Goal: Entertainment & Leisure: Consume media (video, audio)

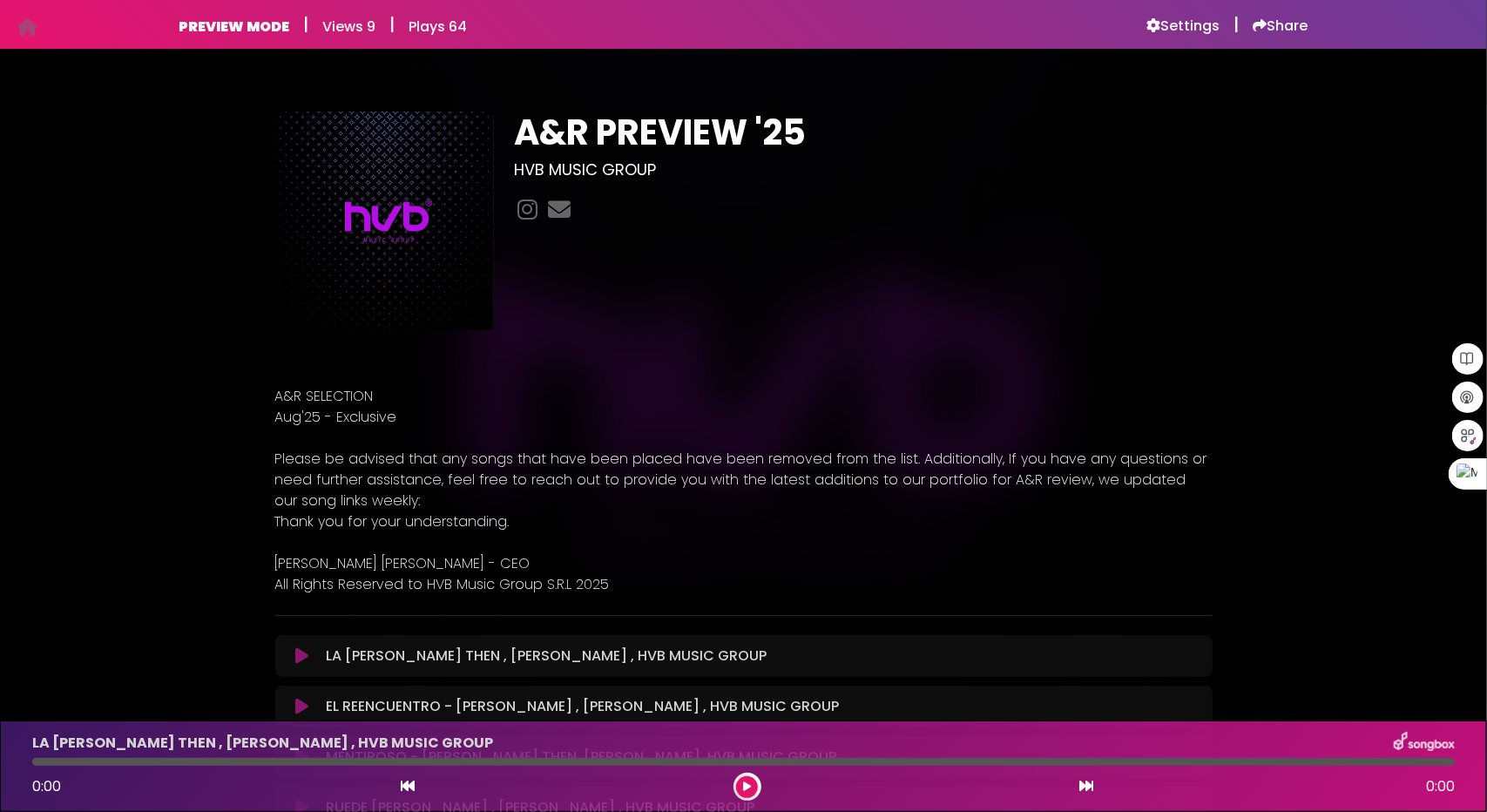
scroll to position [175, 0]
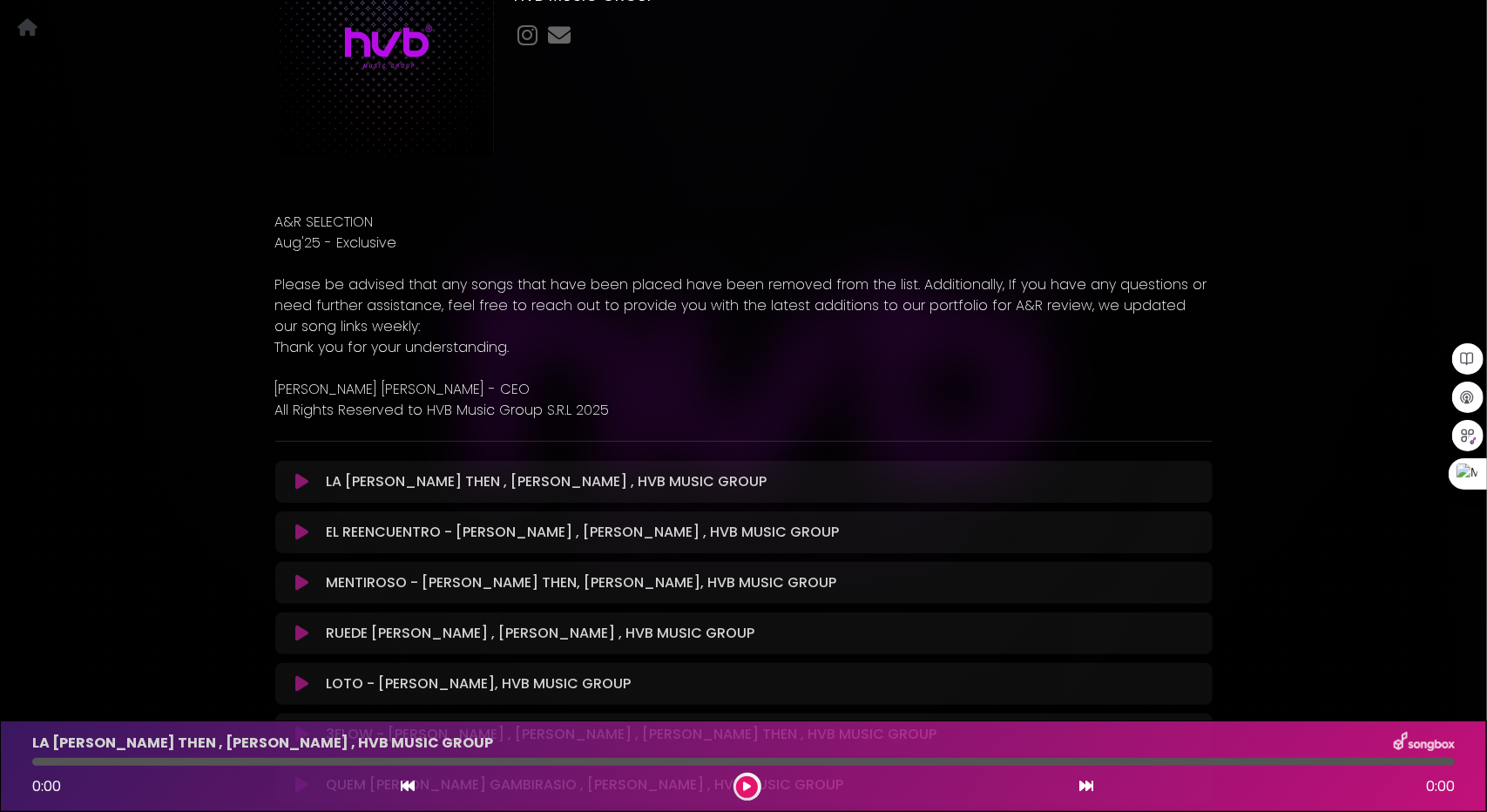
click at [295, 534] on icon at bounding box center [301, 533] width 13 height 18
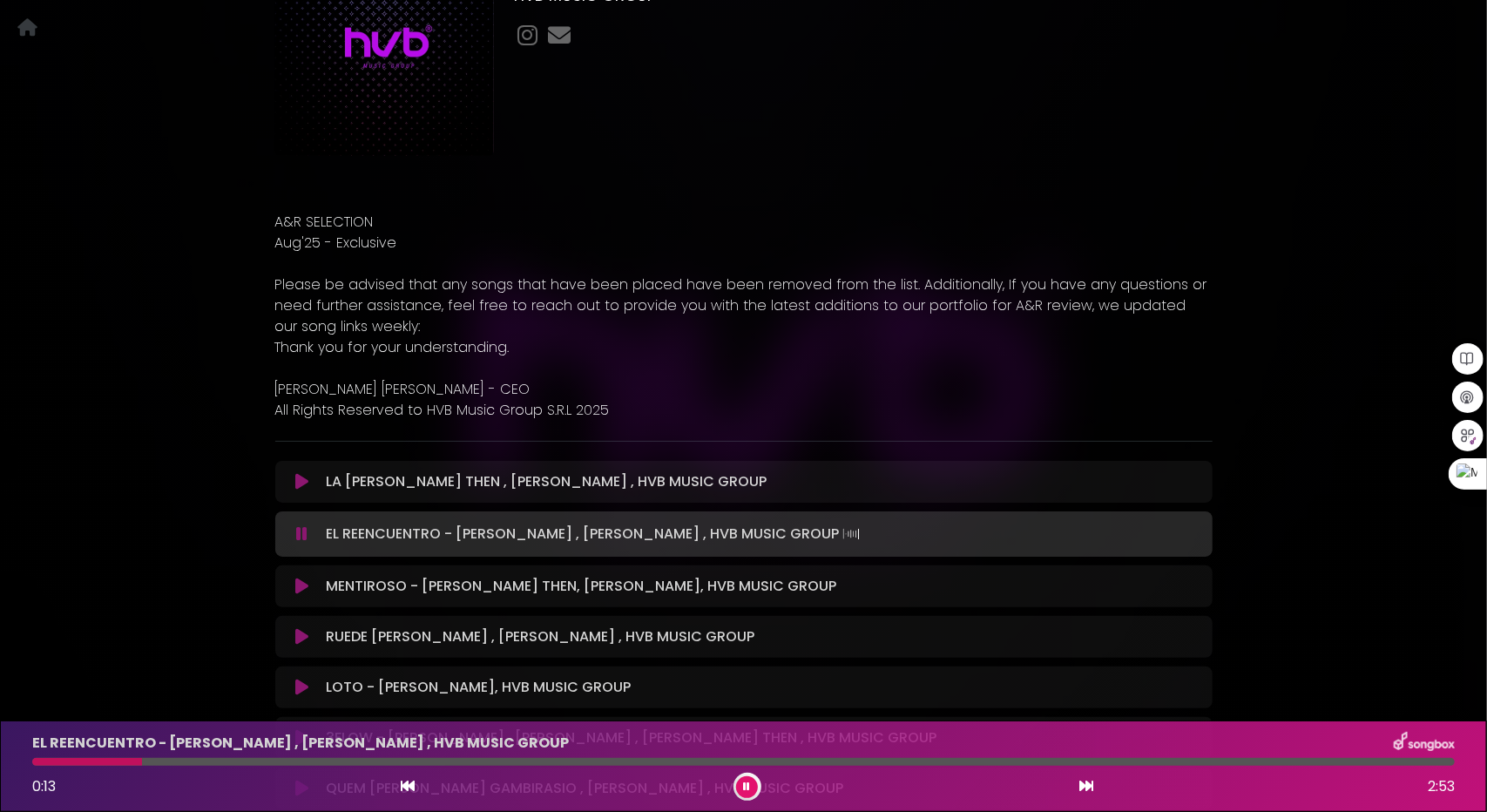
click at [741, 786] on button at bounding box center [747, 787] width 22 height 22
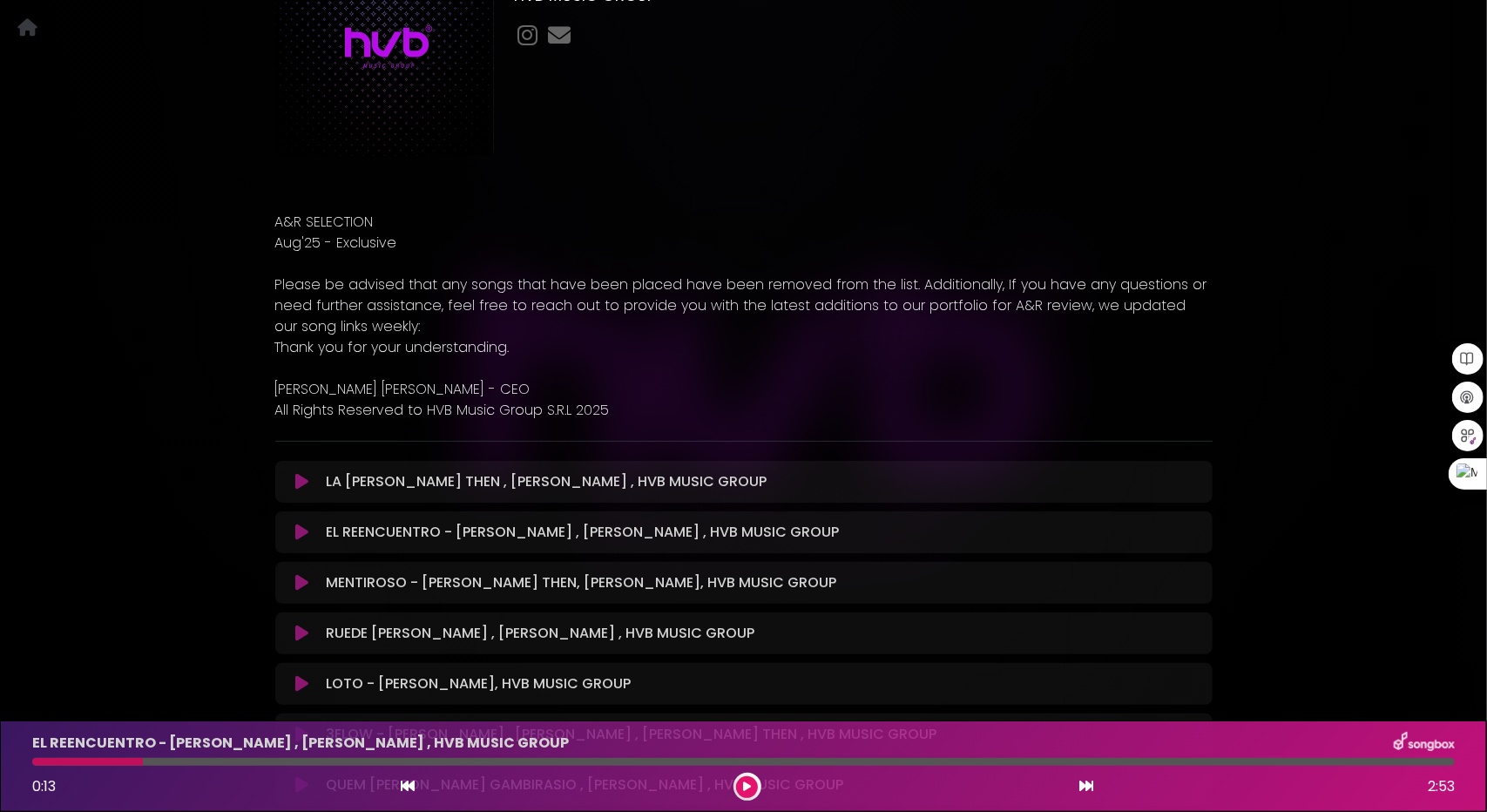
click at [741, 786] on button at bounding box center [747, 787] width 22 height 22
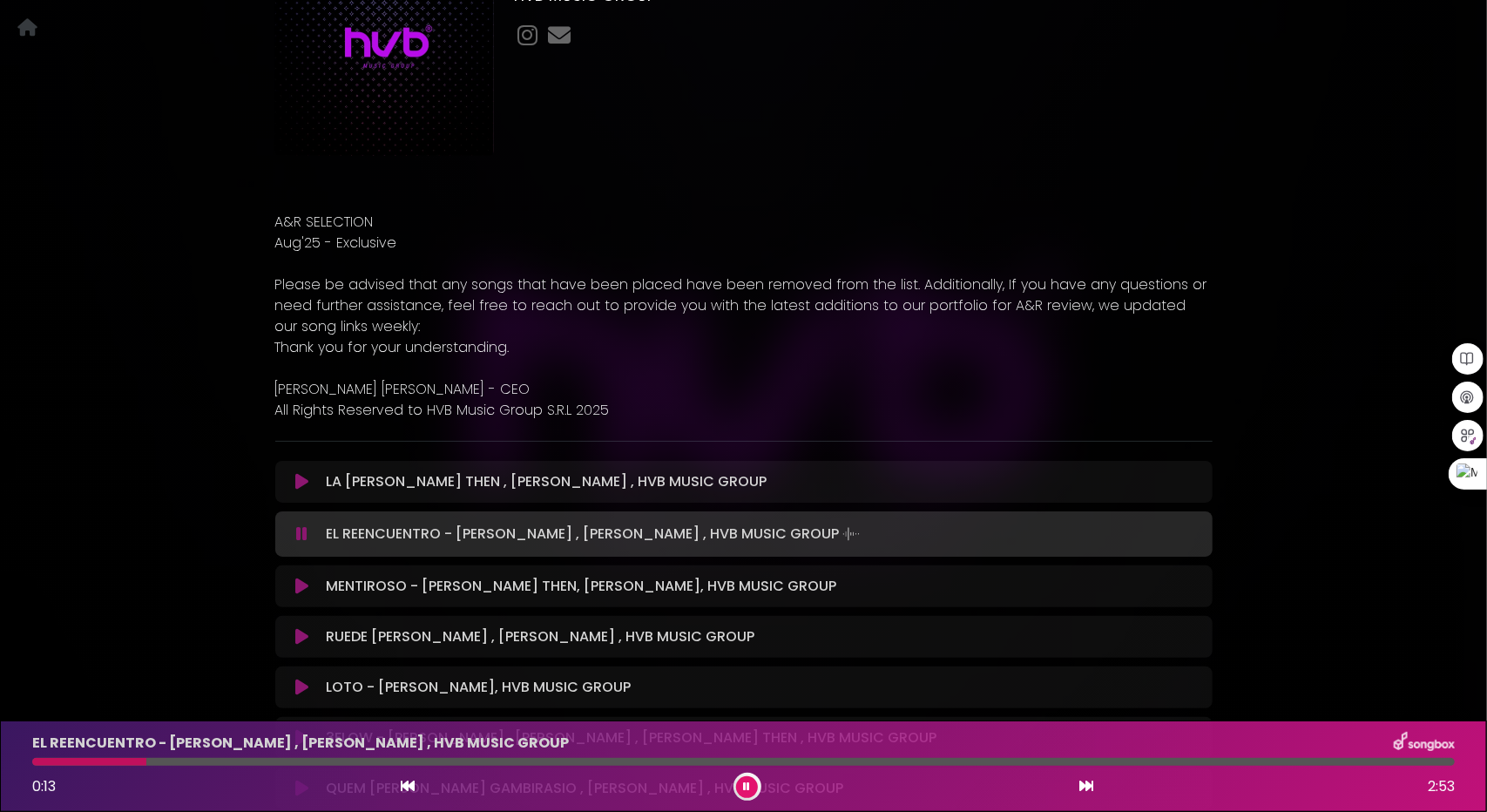
click at [741, 786] on button at bounding box center [747, 787] width 22 height 22
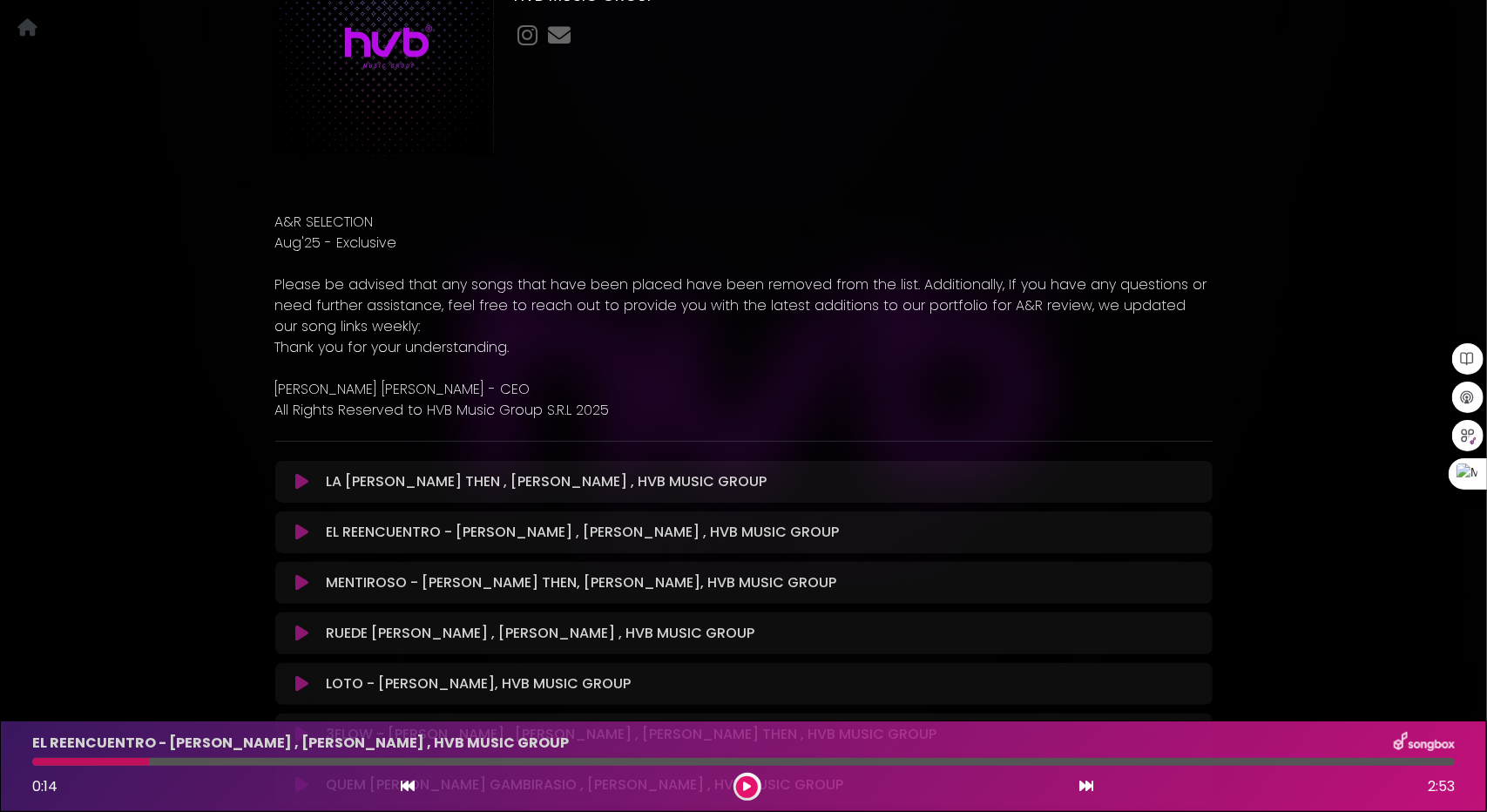
click at [741, 787] on button at bounding box center [747, 787] width 22 height 22
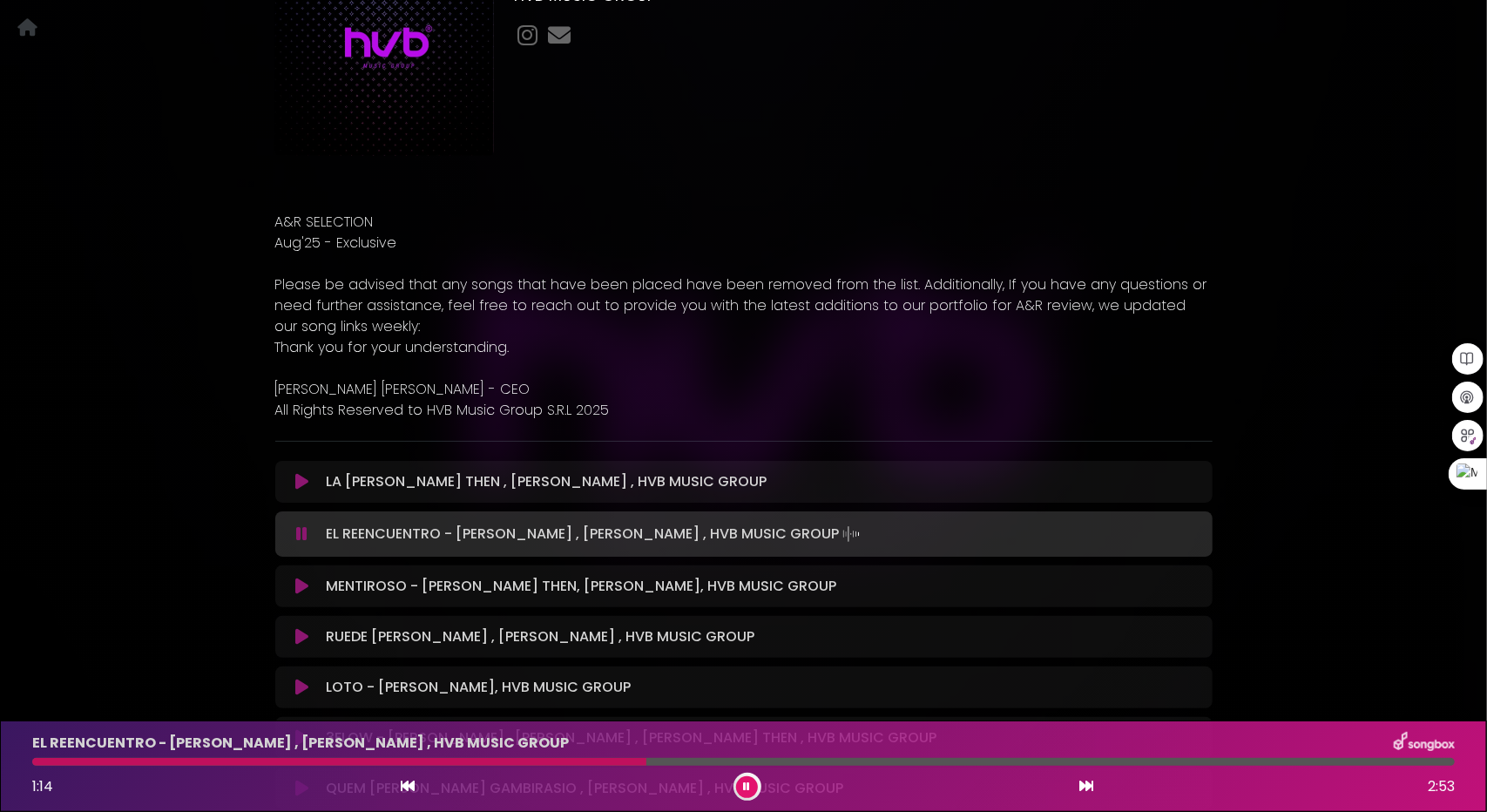
click at [733, 782] on div "1:14 2:53" at bounding box center [743, 786] width 1444 height 28
click at [750, 790] on icon at bounding box center [747, 786] width 7 height 11
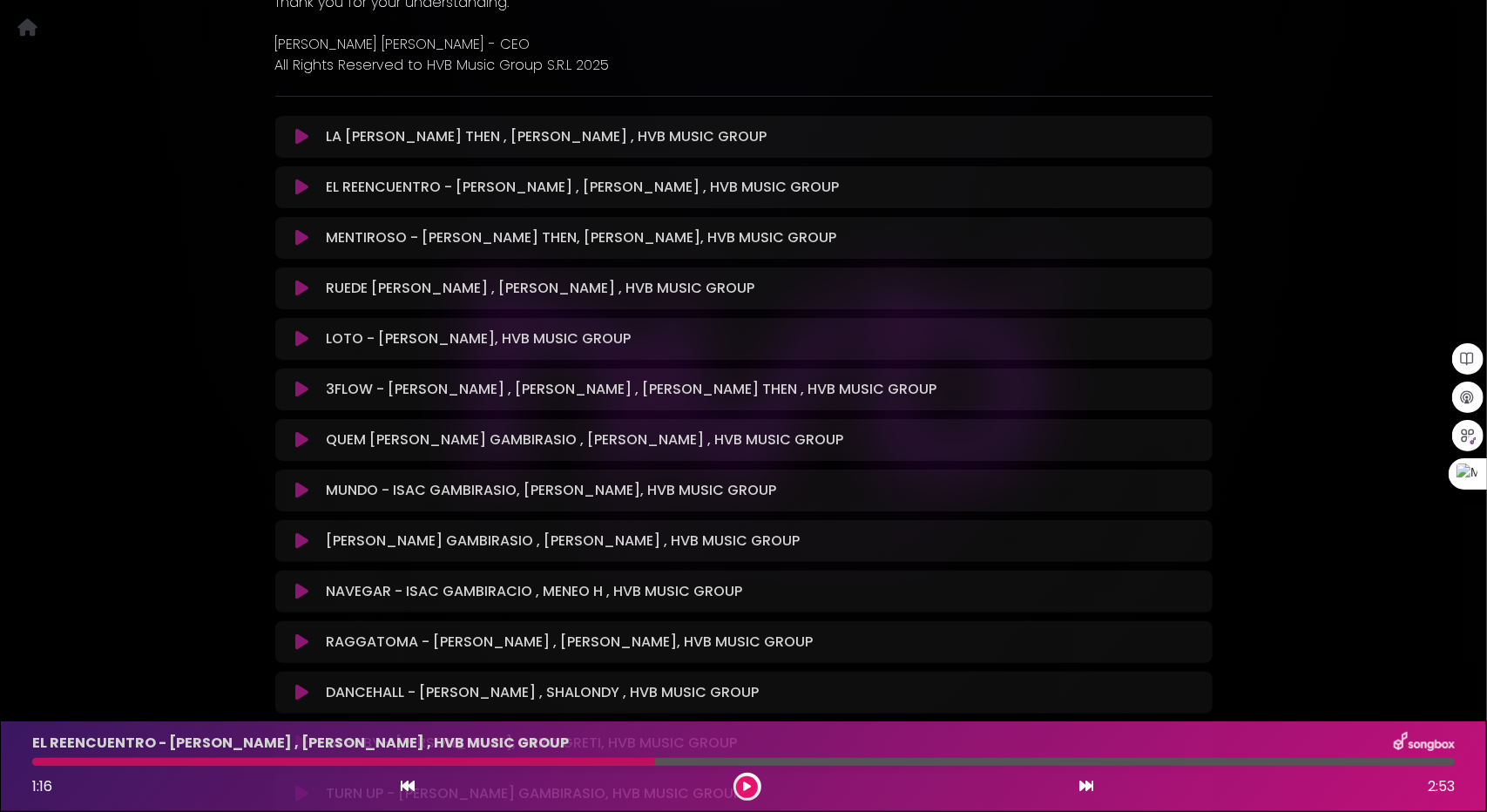
scroll to position [523, 0]
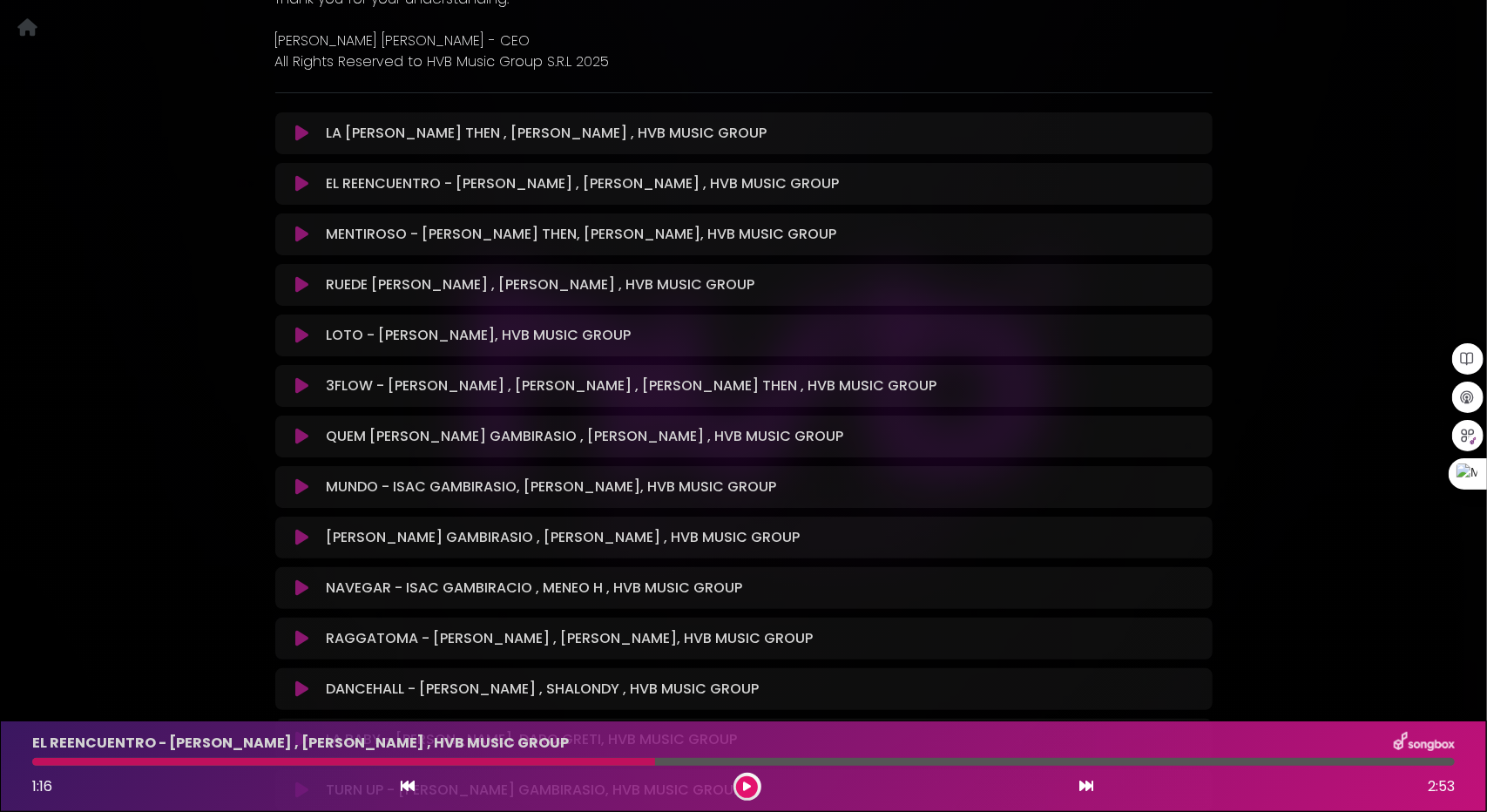
click at [294, 238] on button at bounding box center [303, 235] width 34 height 18
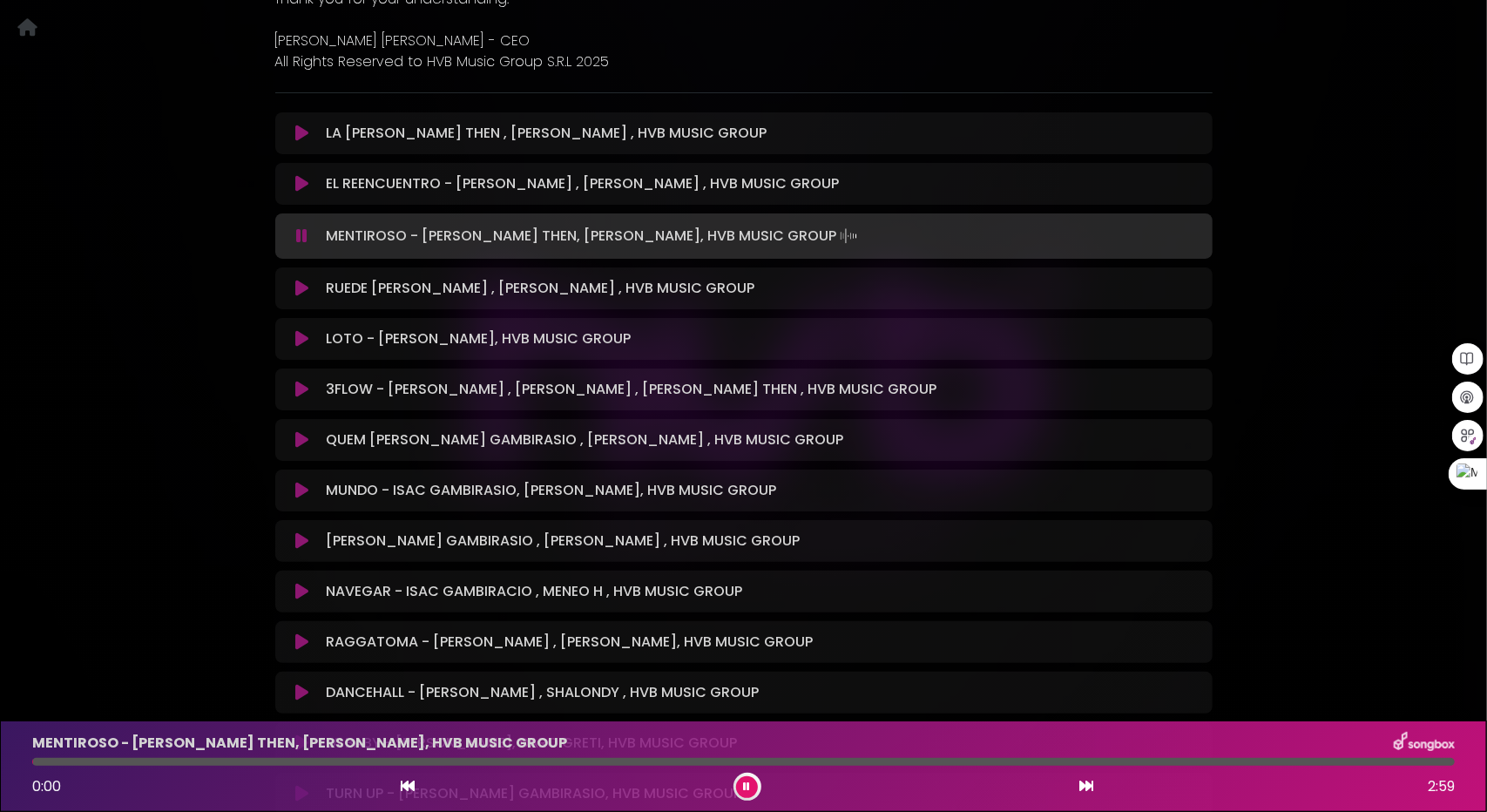
click at [299, 240] on icon at bounding box center [301, 236] width 11 height 18
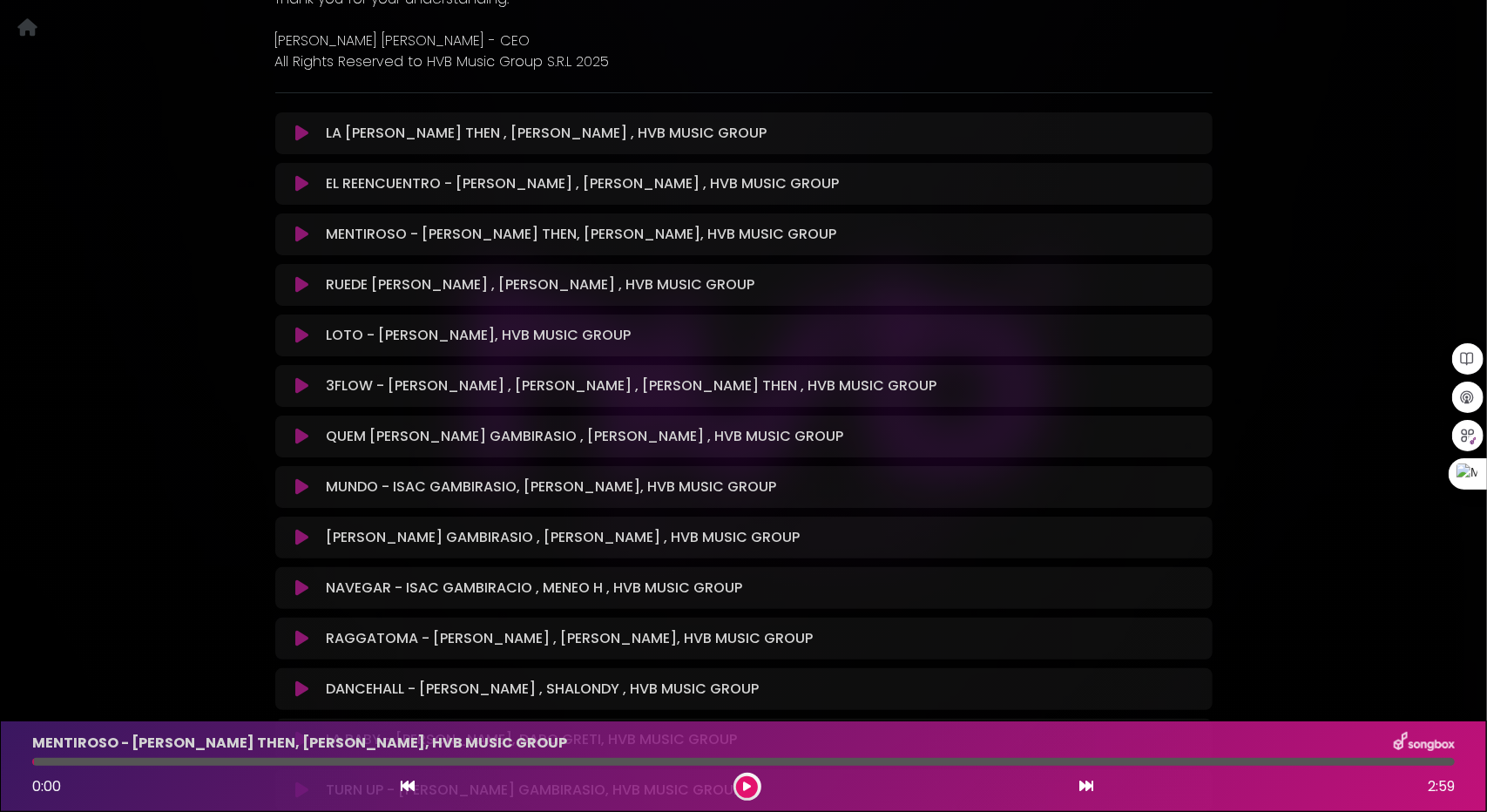
click at [299, 240] on icon at bounding box center [301, 235] width 13 height 18
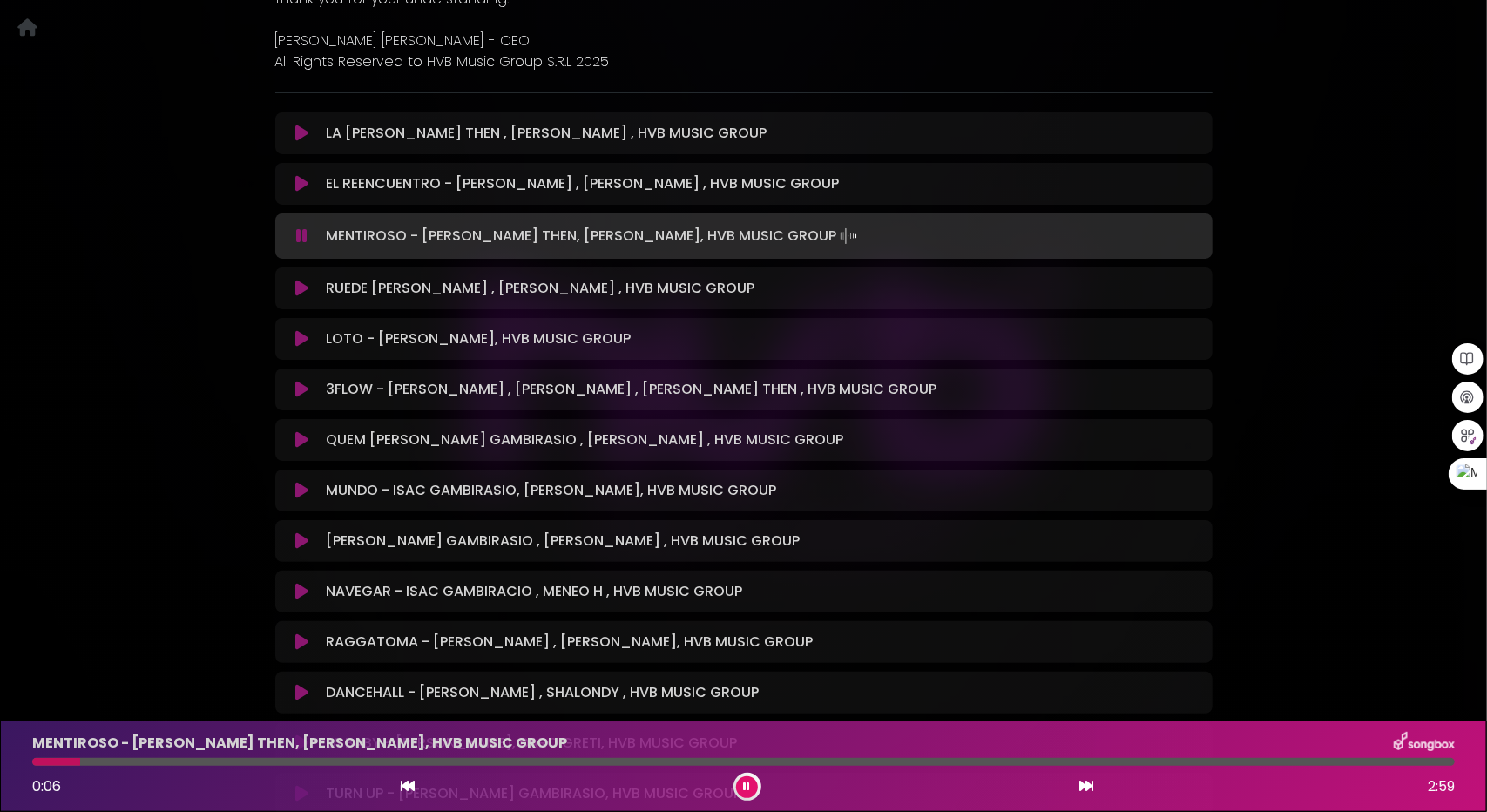
click at [297, 243] on icon at bounding box center [301, 236] width 11 height 18
